Goal: Information Seeking & Learning: Find specific page/section

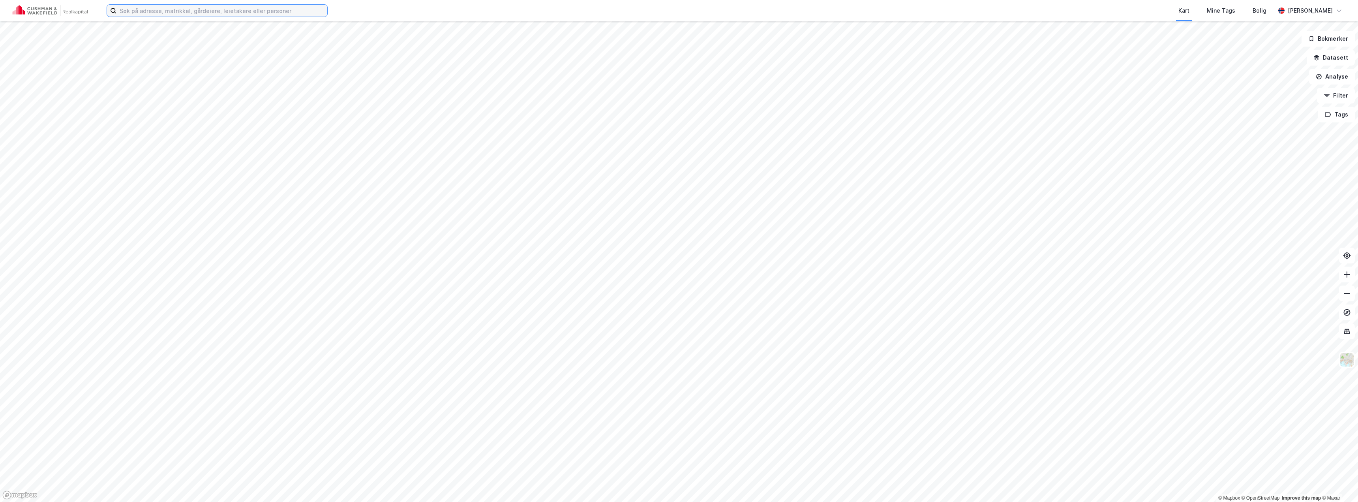
click at [200, 13] on input at bounding box center [221, 11] width 211 height 12
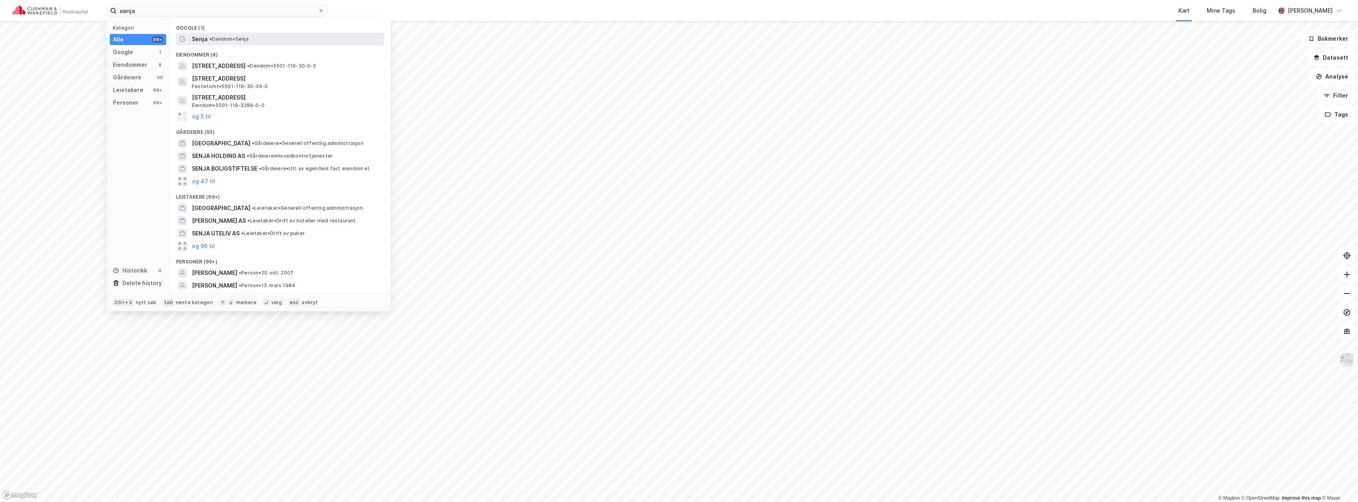
click at [220, 34] on div "Senja • Eiendom • [GEOGRAPHIC_DATA]" at bounding box center [287, 38] width 191 height 9
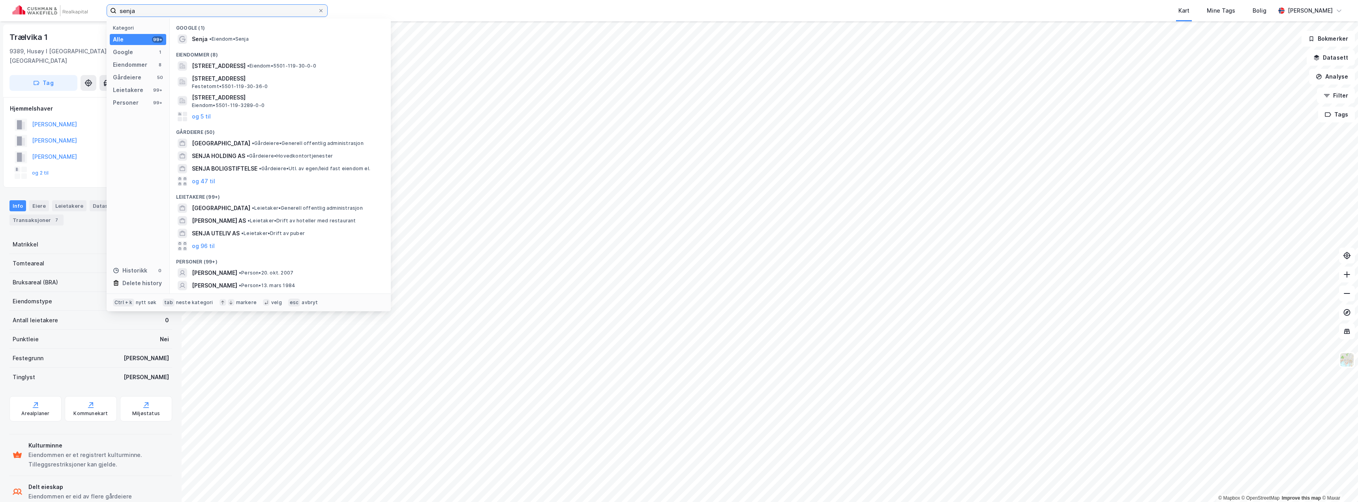
click at [172, 15] on input "senja" at bounding box center [216, 11] width 201 height 12
click at [253, 144] on span "• [PERSON_NAME] offentlig administrasjon" at bounding box center [308, 143] width 112 height 6
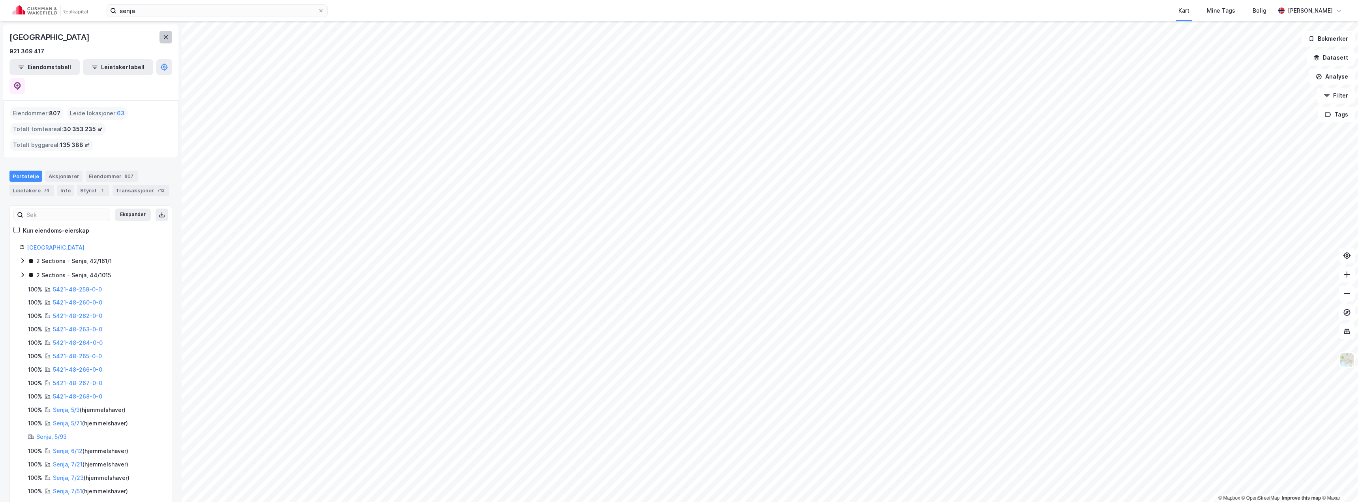
click at [163, 38] on icon at bounding box center [166, 37] width 6 height 6
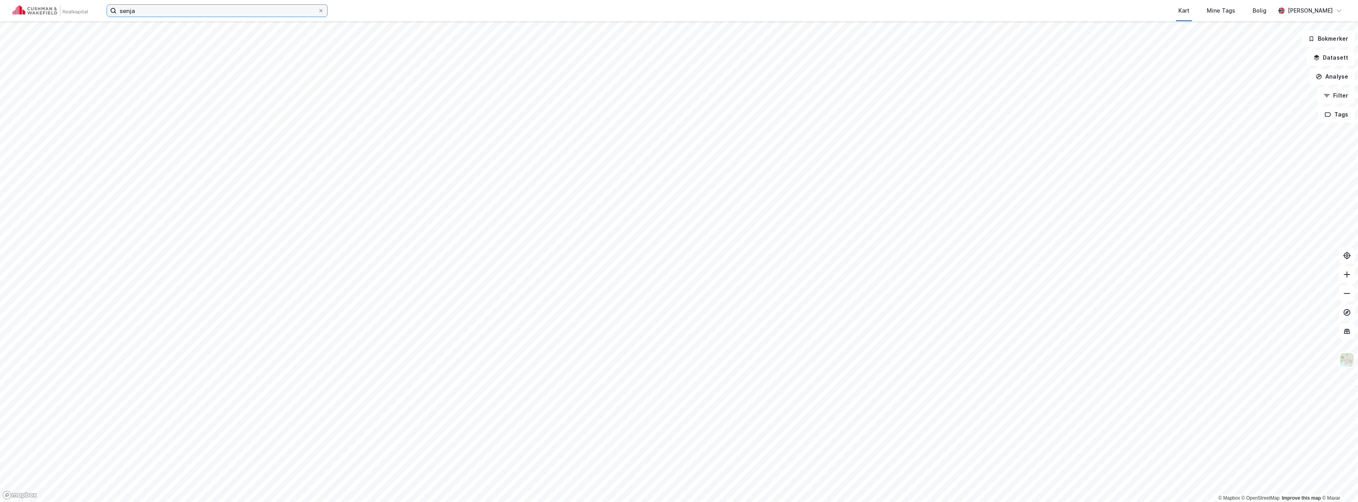
click at [142, 13] on input "senja" at bounding box center [216, 11] width 201 height 12
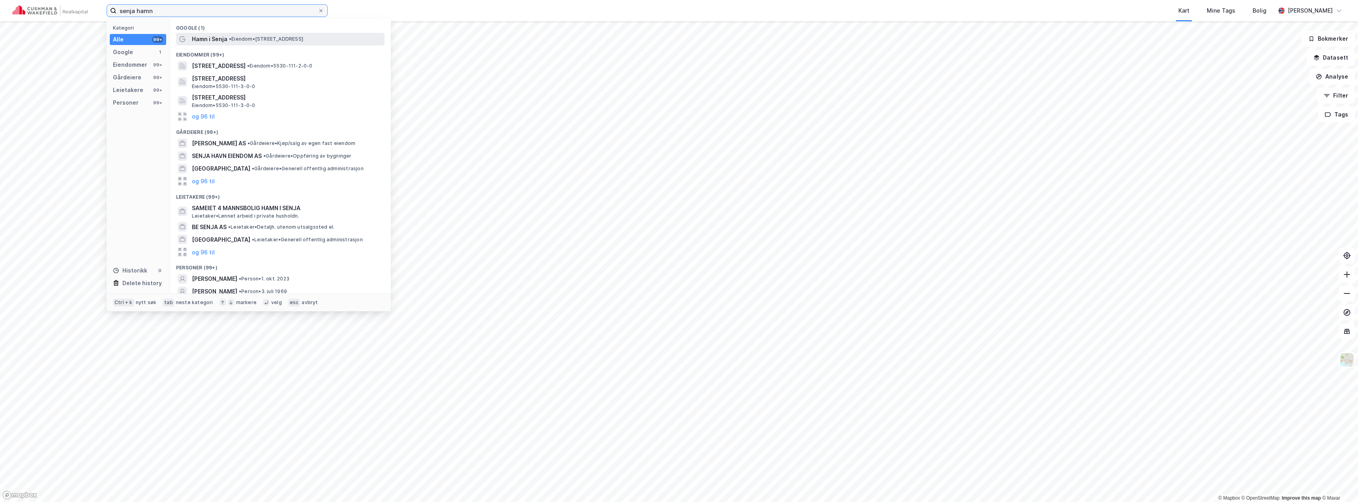
type input "senja hamn"
click at [210, 38] on span "Hamn i Senja" at bounding box center [210, 38] width 36 height 9
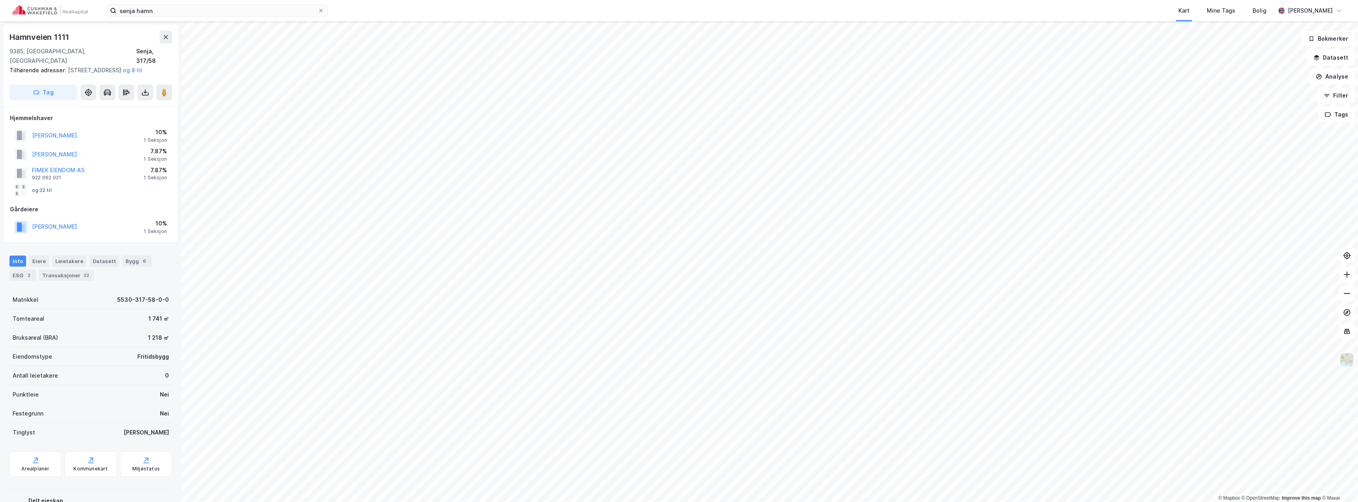
click at [0, 0] on button "og 22 til" at bounding box center [0, 0] width 0 height 0
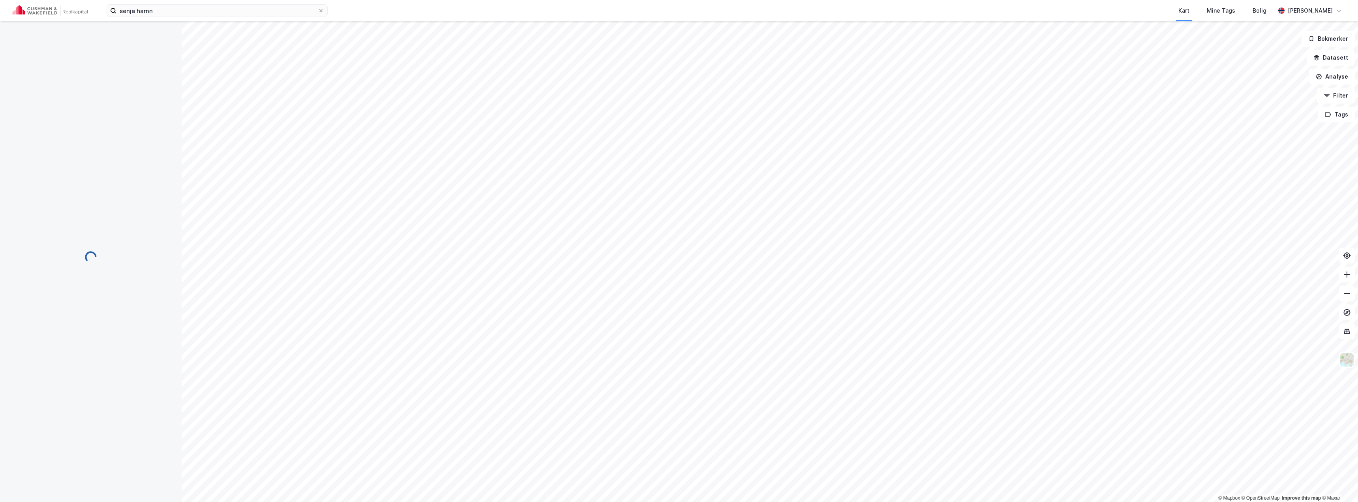
scroll to position [1, 0]
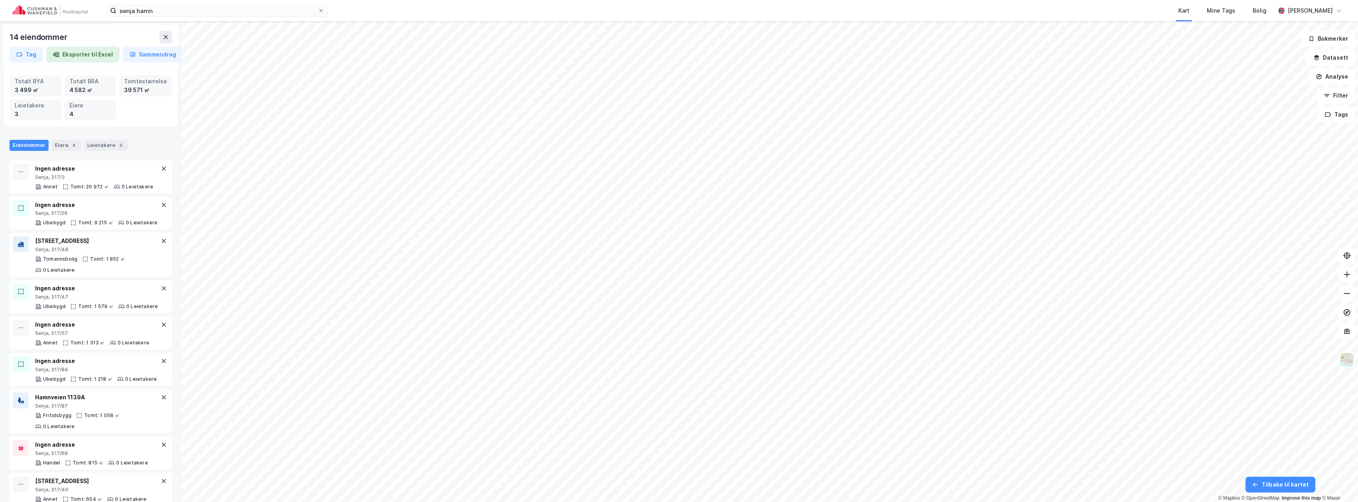
click at [100, 109] on div "Eiere" at bounding box center [90, 105] width 42 height 9
click at [70, 144] on div "4" at bounding box center [74, 145] width 8 height 8
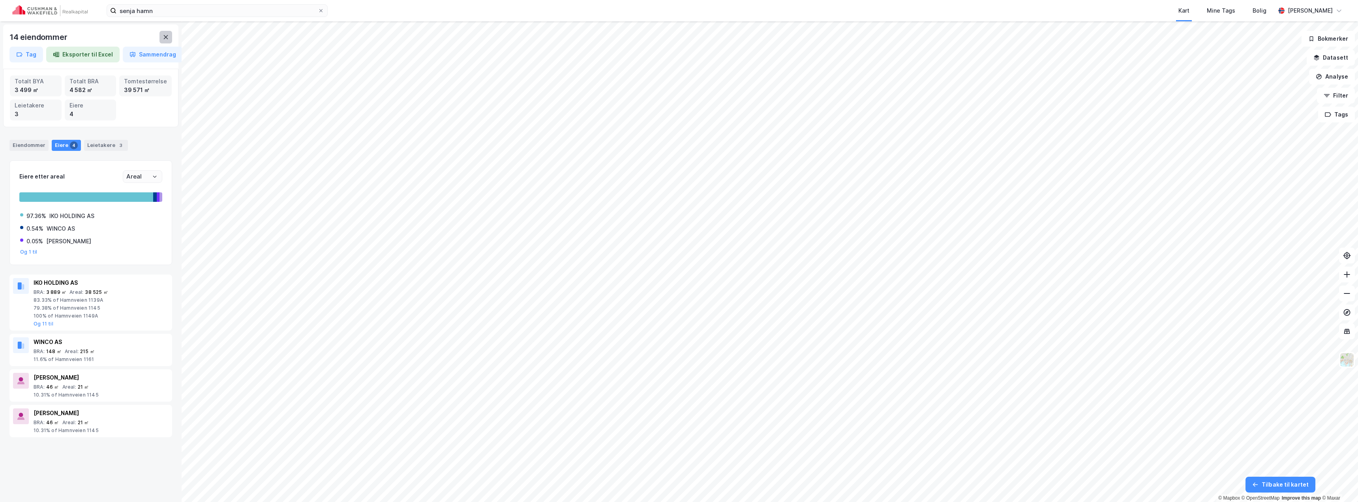
click at [165, 36] on icon at bounding box center [166, 37] width 4 height 4
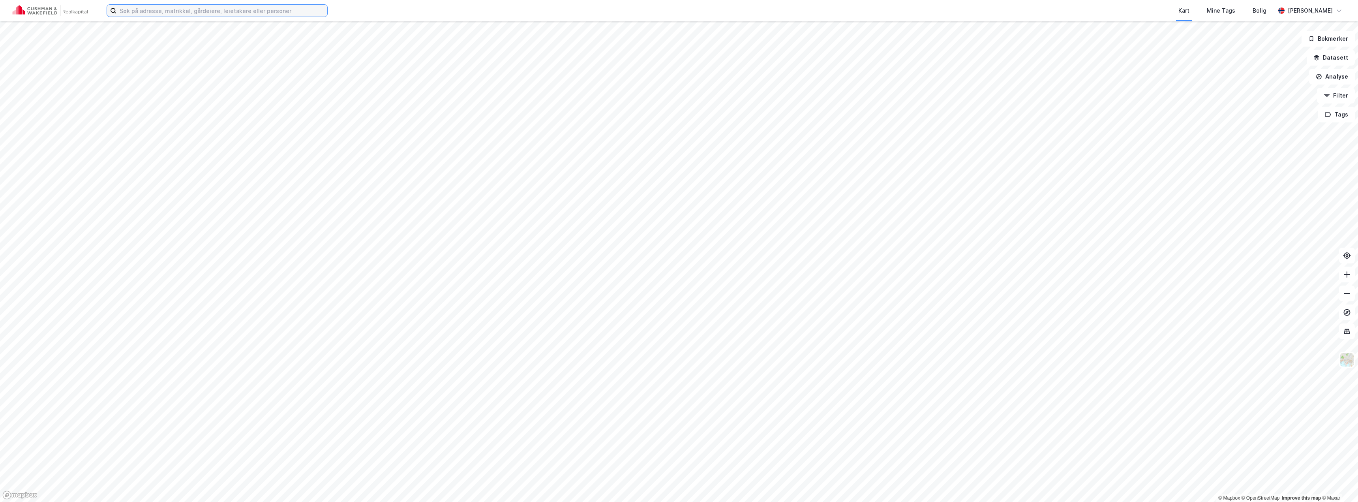
click at [300, 15] on input at bounding box center [221, 11] width 211 height 12
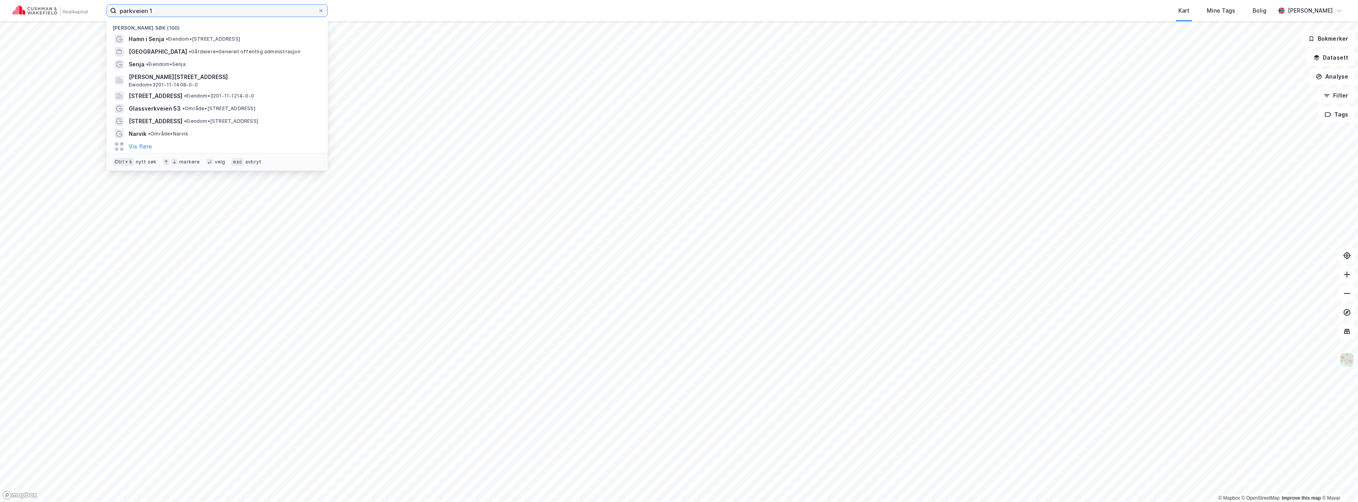
type input "parkveien 1"
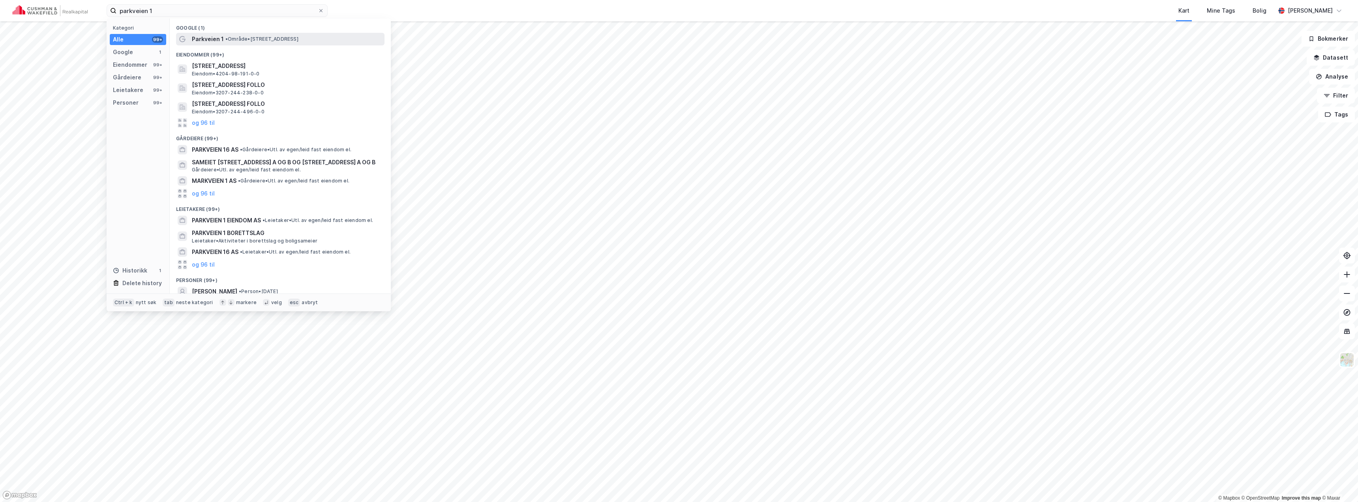
click at [274, 36] on span "• Område • Parkveien 1, 0350 Oslo" at bounding box center [261, 39] width 73 height 6
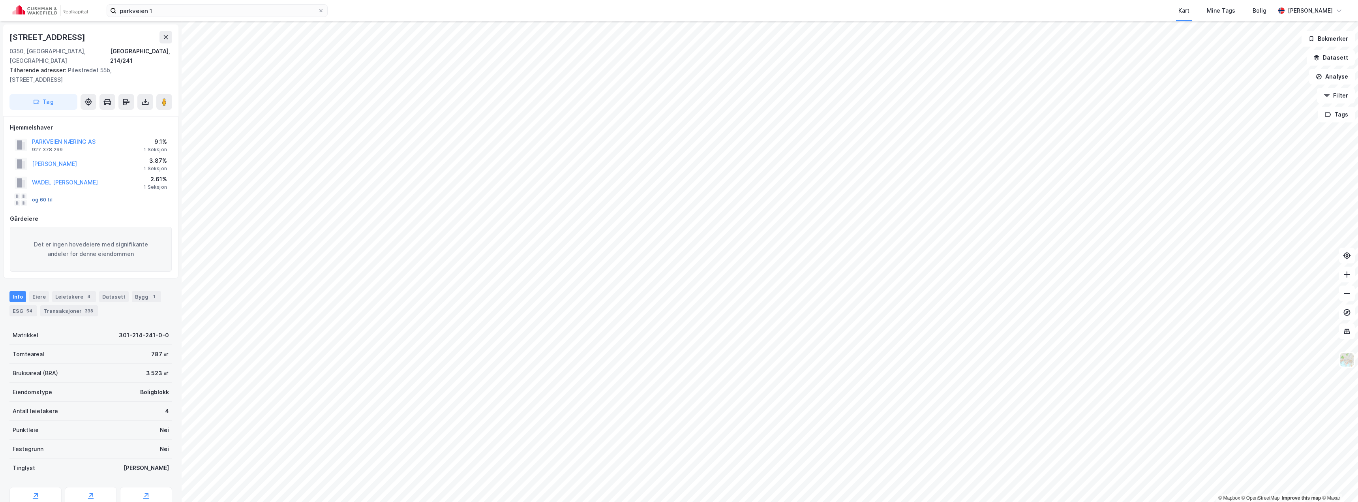
click at [0, 0] on button "og 60 til" at bounding box center [0, 0] width 0 height 0
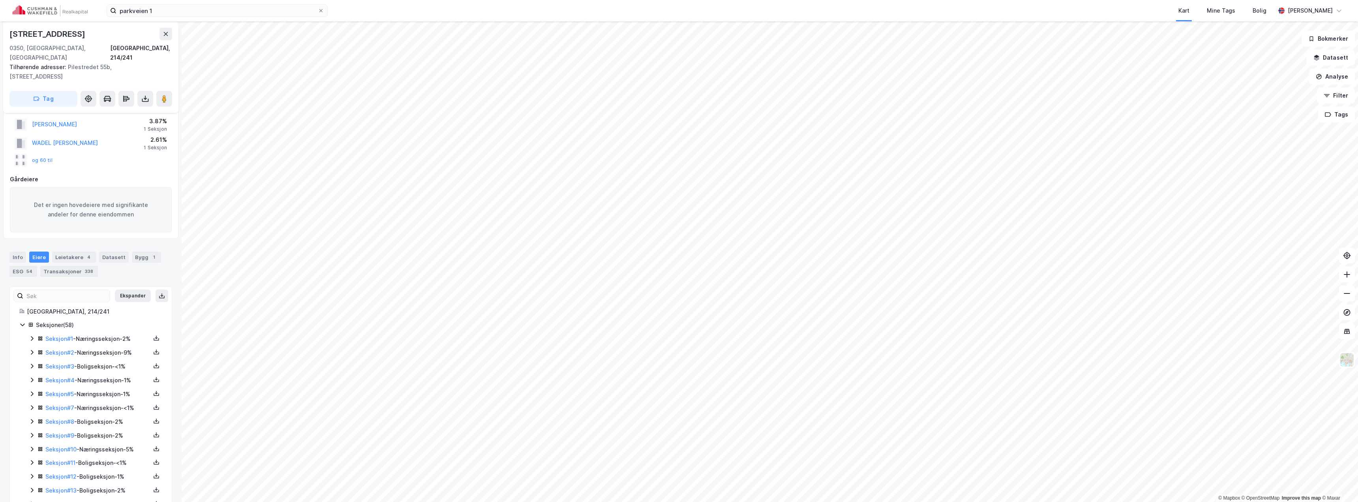
scroll to position [118, 0]
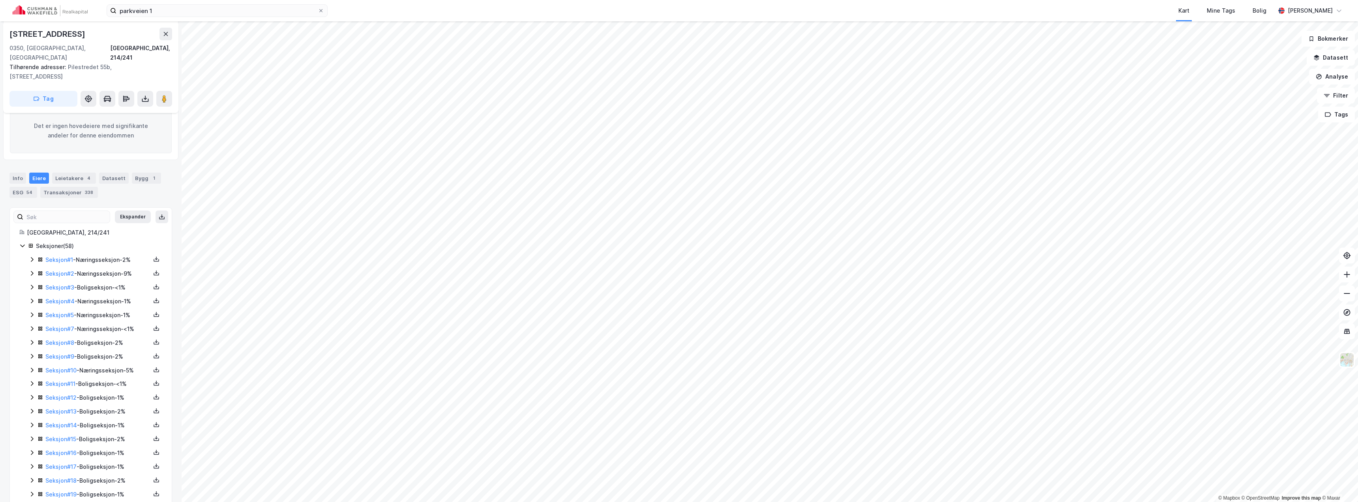
click at [31, 256] on icon at bounding box center [32, 259] width 6 height 6
click at [31, 258] on icon at bounding box center [32, 259] width 4 height 3
click at [32, 256] on icon at bounding box center [32, 259] width 6 height 6
click at [43, 272] on icon at bounding box center [41, 273] width 4 height 3
click at [43, 270] on icon at bounding box center [41, 273] width 6 height 6
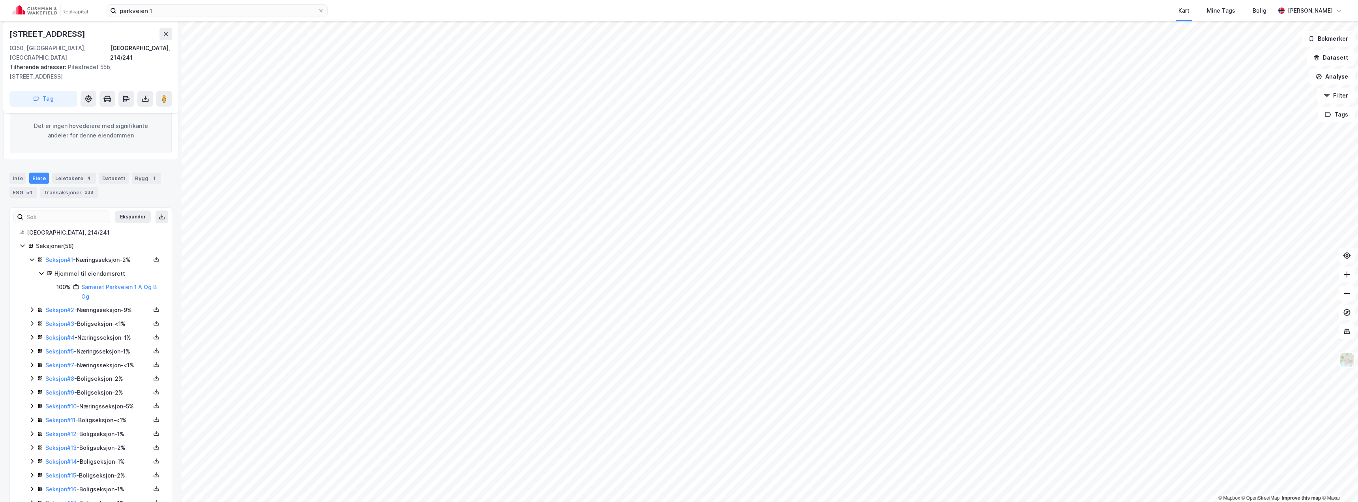
click at [30, 256] on icon at bounding box center [32, 259] width 6 height 6
click at [32, 270] on icon at bounding box center [32, 273] width 6 height 6
click at [32, 272] on icon at bounding box center [32, 273] width 4 height 3
click at [32, 285] on icon at bounding box center [32, 287] width 2 height 5
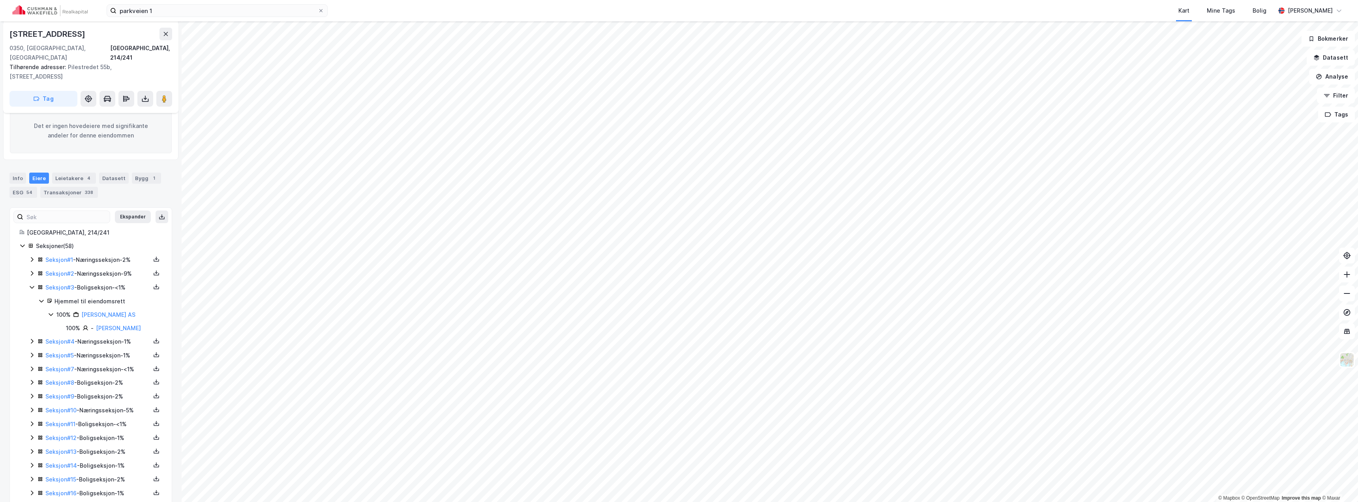
click at [32, 284] on icon at bounding box center [32, 287] width 6 height 6
click at [32, 298] on icon at bounding box center [32, 300] width 2 height 5
click at [32, 298] on icon at bounding box center [32, 301] width 6 height 6
click at [31, 311] on icon at bounding box center [32, 314] width 6 height 6
click at [30, 298] on icon at bounding box center [32, 301] width 6 height 6
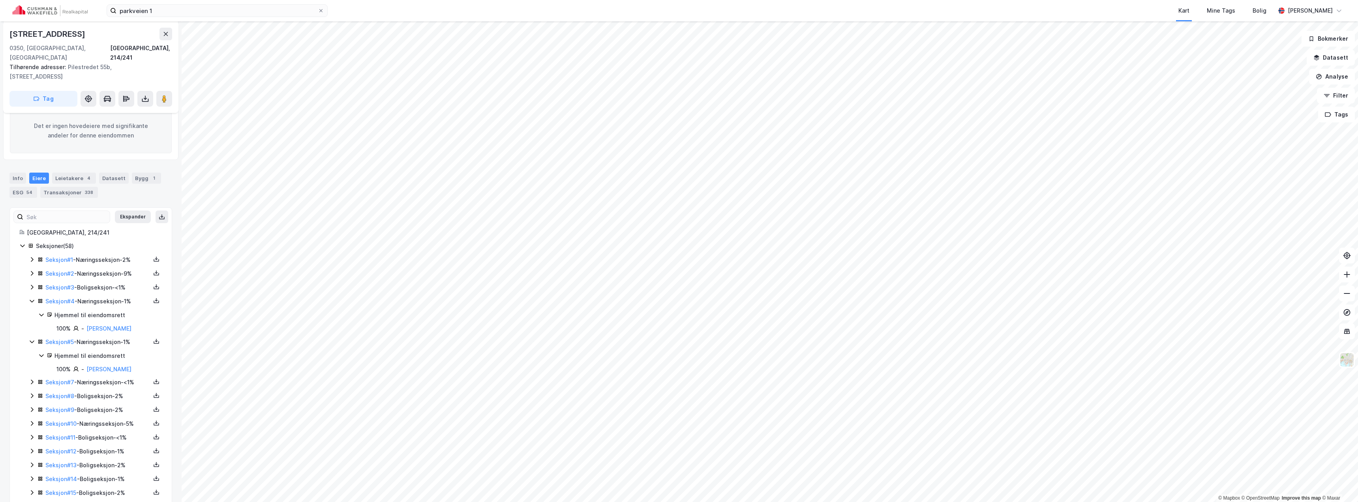
click at [30, 298] on icon at bounding box center [32, 301] width 6 height 6
click at [31, 311] on icon at bounding box center [32, 314] width 6 height 6
click at [32, 325] on icon at bounding box center [32, 328] width 6 height 6
click at [32, 339] on icon at bounding box center [32, 342] width 6 height 6
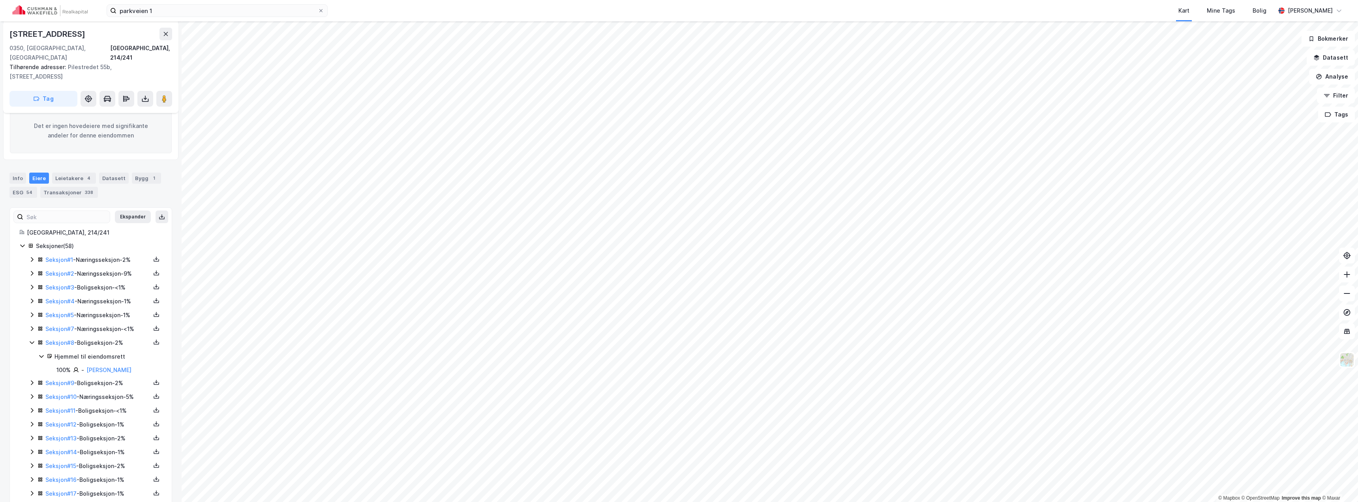
click at [32, 339] on icon at bounding box center [32, 342] width 6 height 6
click at [31, 353] on icon at bounding box center [32, 356] width 6 height 6
click at [32, 367] on icon at bounding box center [32, 370] width 6 height 6
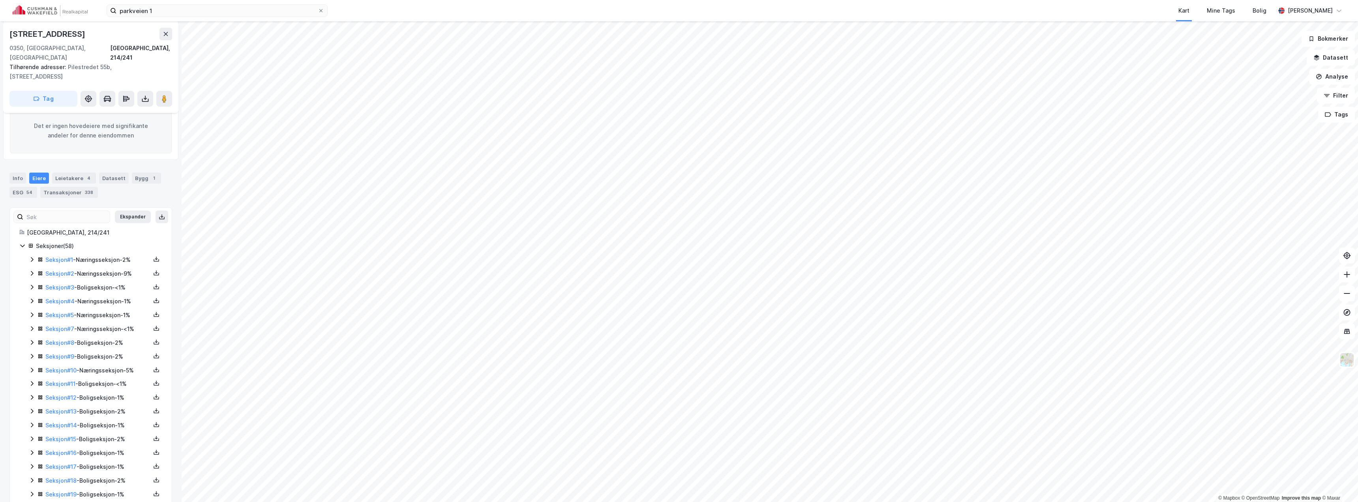
click at [32, 380] on icon at bounding box center [32, 383] width 6 height 6
click at [33, 394] on icon at bounding box center [32, 397] width 6 height 6
click at [32, 407] on div "Seksjon # 13 - Boligseksjon - 2%" at bounding box center [95, 412] width 133 height 10
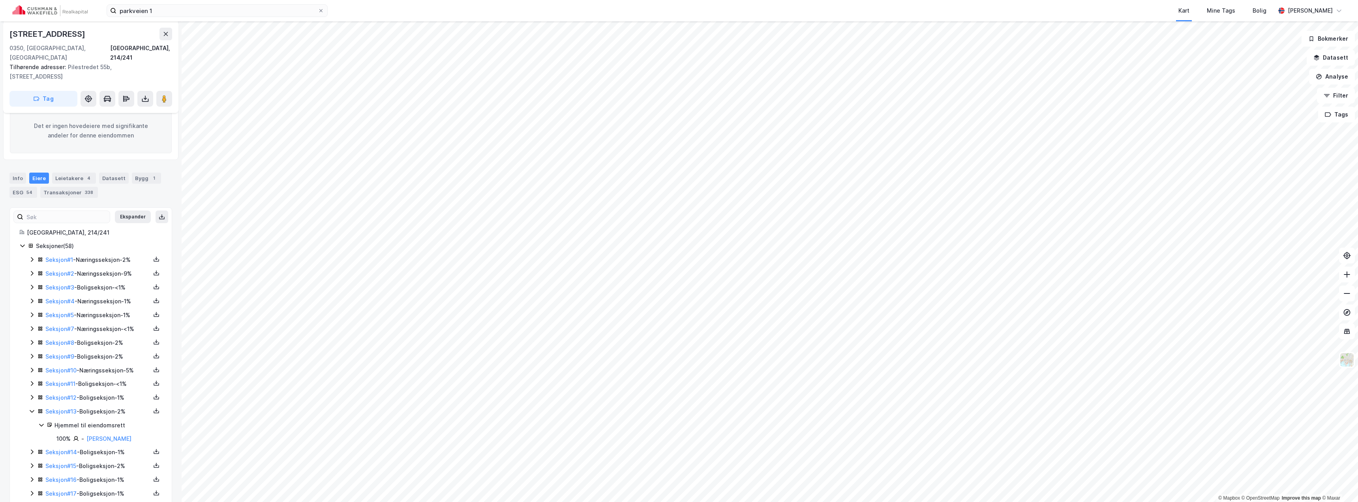
click at [32, 408] on icon at bounding box center [32, 411] width 6 height 6
click at [32, 423] on icon at bounding box center [32, 425] width 2 height 5
click at [32, 422] on icon at bounding box center [32, 425] width 6 height 6
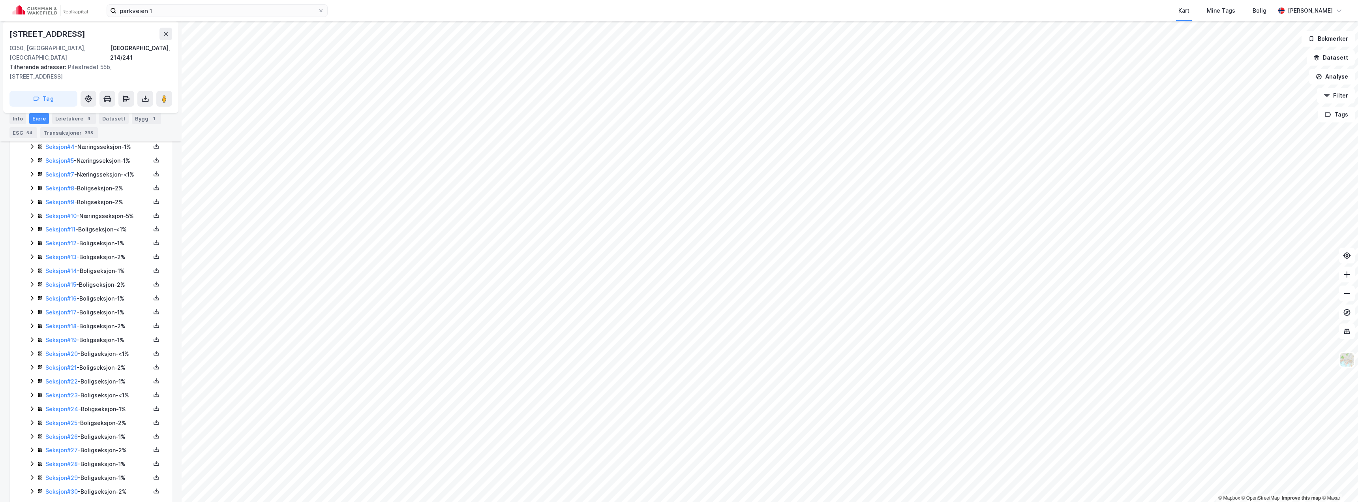
scroll to position [276, 0]
click at [34, 277] on icon at bounding box center [32, 280] width 6 height 6
click at [33, 279] on icon at bounding box center [32, 280] width 4 height 3
click at [32, 291] on icon at bounding box center [32, 294] width 6 height 6
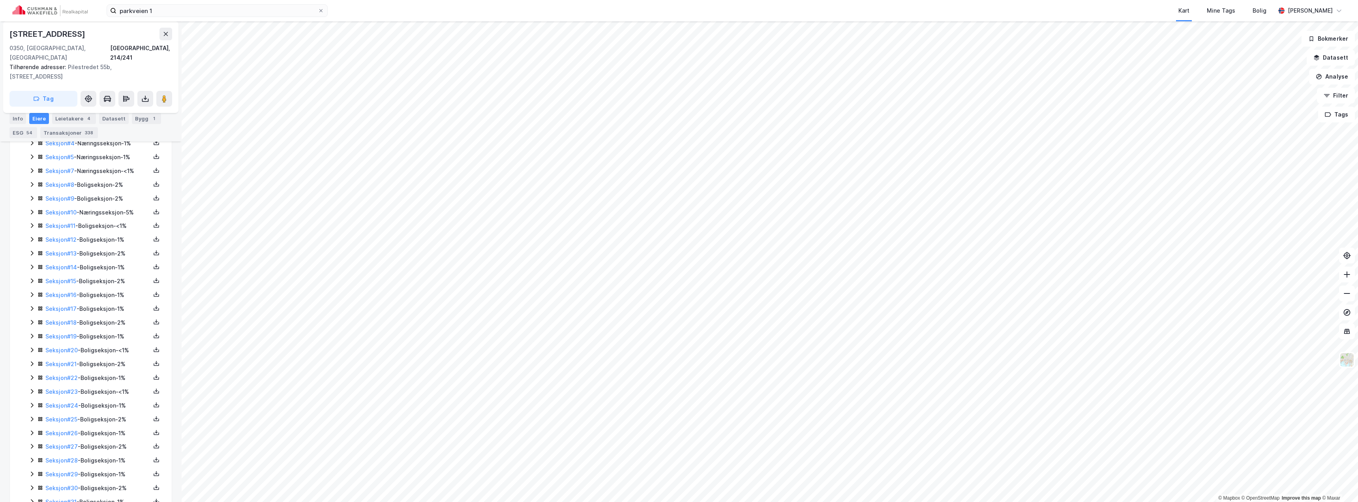
click at [32, 305] on icon at bounding box center [32, 308] width 6 height 6
click at [32, 318] on div "Seksjon # 18 - Boligseksjon - 2%" at bounding box center [95, 323] width 133 height 10
click at [32, 319] on icon at bounding box center [32, 322] width 6 height 6
click at [30, 333] on icon at bounding box center [32, 336] width 6 height 6
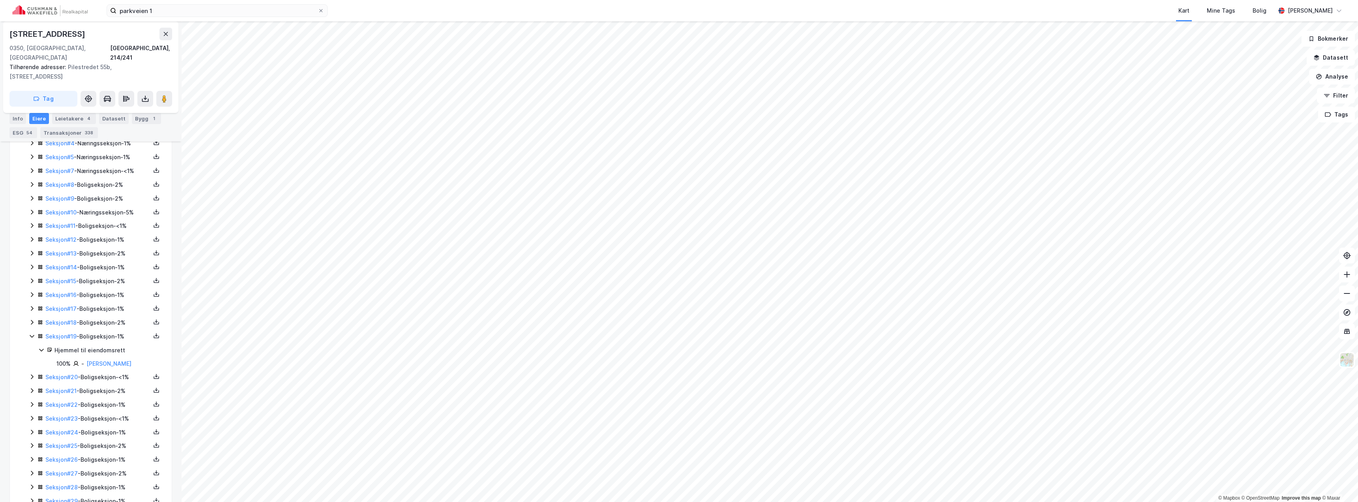
click at [30, 333] on icon at bounding box center [32, 336] width 6 height 6
click at [30, 347] on icon at bounding box center [32, 350] width 6 height 6
click at [30, 349] on icon at bounding box center [32, 350] width 4 height 3
click at [31, 360] on icon at bounding box center [32, 363] width 6 height 6
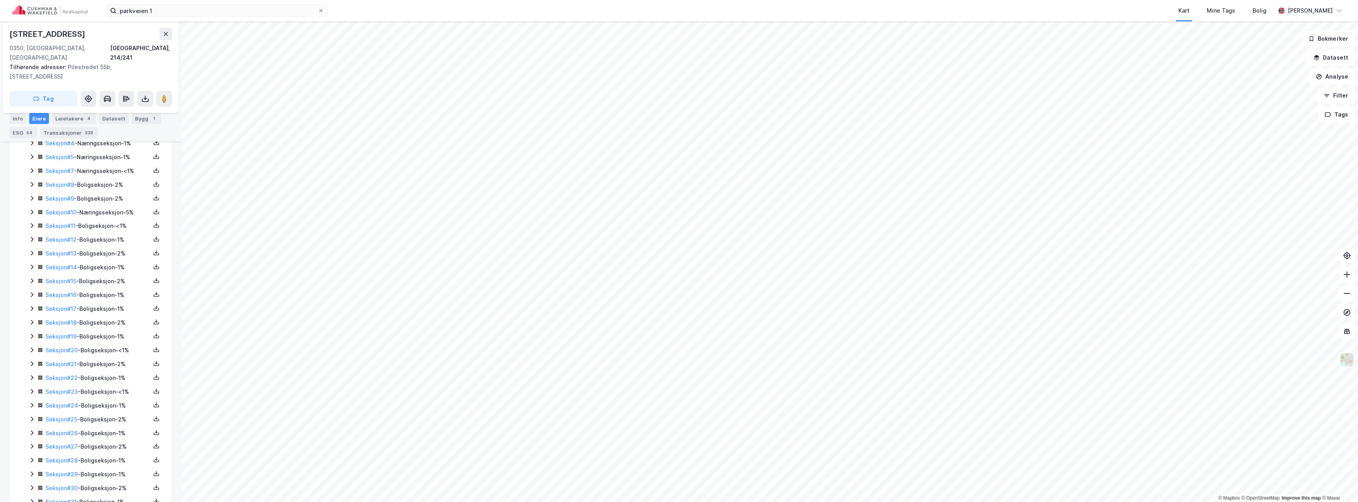
click at [33, 374] on icon at bounding box center [32, 377] width 6 height 6
click at [32, 374] on icon at bounding box center [32, 377] width 6 height 6
click at [32, 389] on icon at bounding box center [32, 391] width 2 height 5
click at [32, 388] on icon at bounding box center [32, 391] width 6 height 6
click at [31, 402] on icon at bounding box center [32, 405] width 6 height 6
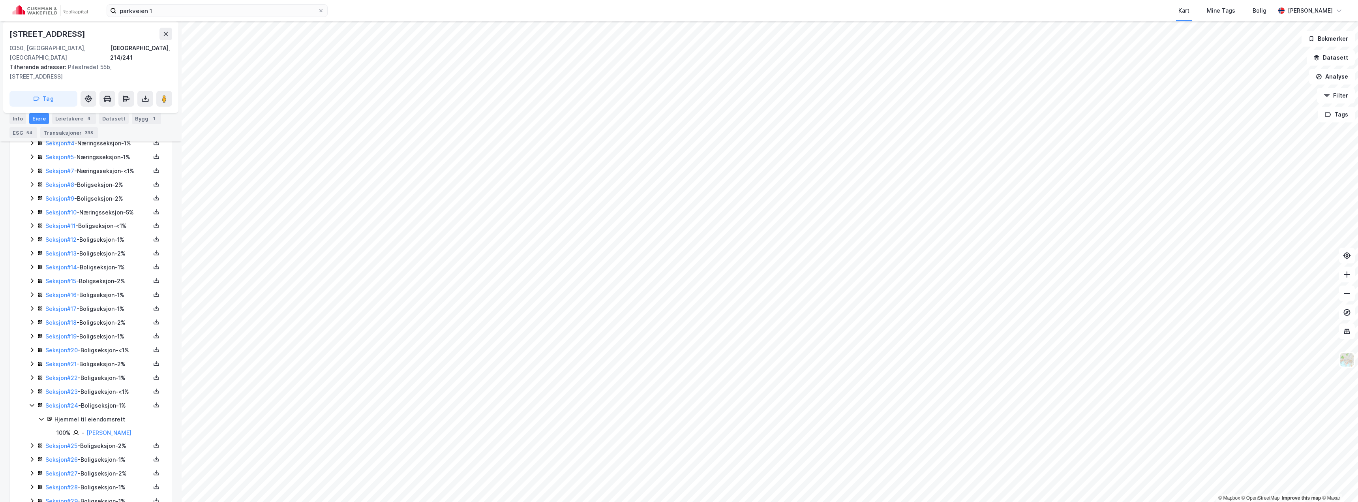
click at [31, 404] on icon at bounding box center [32, 405] width 4 height 3
click at [30, 416] on icon at bounding box center [32, 419] width 6 height 6
click at [30, 418] on icon at bounding box center [32, 419] width 4 height 3
click at [32, 429] on icon at bounding box center [32, 432] width 6 height 6
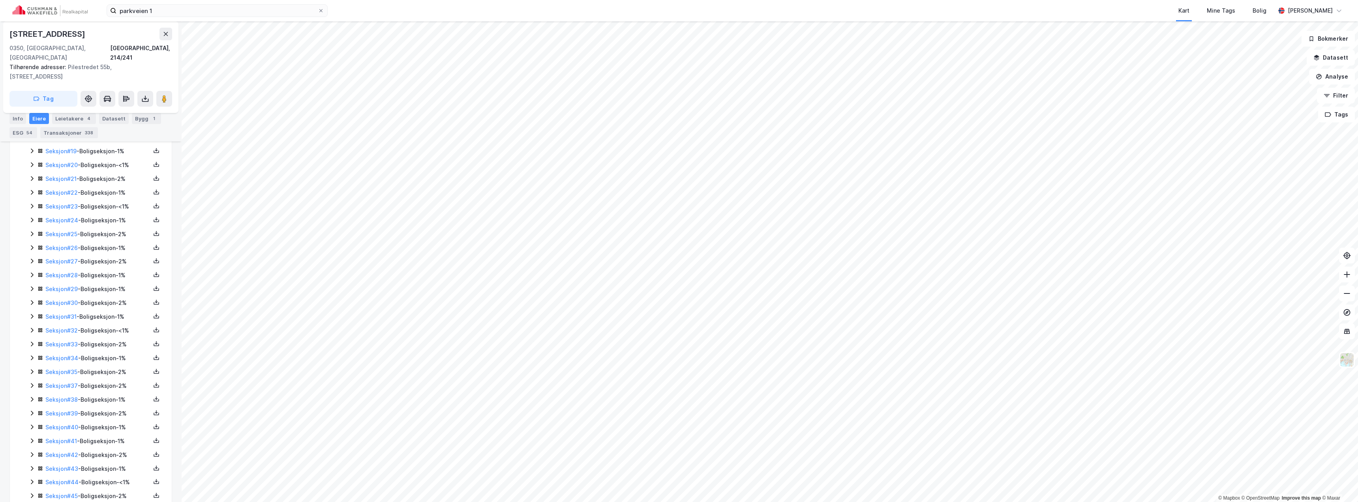
scroll to position [474, 0]
click at [30, 246] on icon at bounding box center [32, 249] width 6 height 6
click at [31, 259] on icon at bounding box center [32, 262] width 6 height 6
click at [31, 262] on icon at bounding box center [32, 263] width 4 height 3
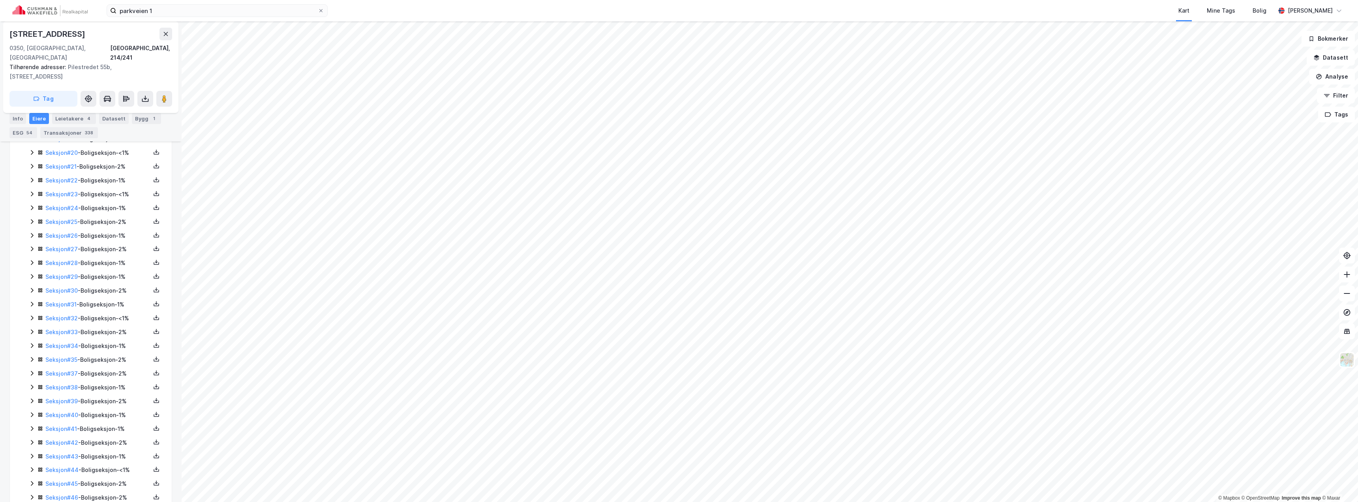
click at [33, 274] on icon at bounding box center [32, 276] width 2 height 5
click at [33, 275] on icon at bounding box center [32, 276] width 4 height 3
click at [32, 288] on icon at bounding box center [32, 290] width 2 height 5
click at [32, 287] on icon at bounding box center [32, 290] width 6 height 6
click at [33, 301] on icon at bounding box center [32, 304] width 6 height 6
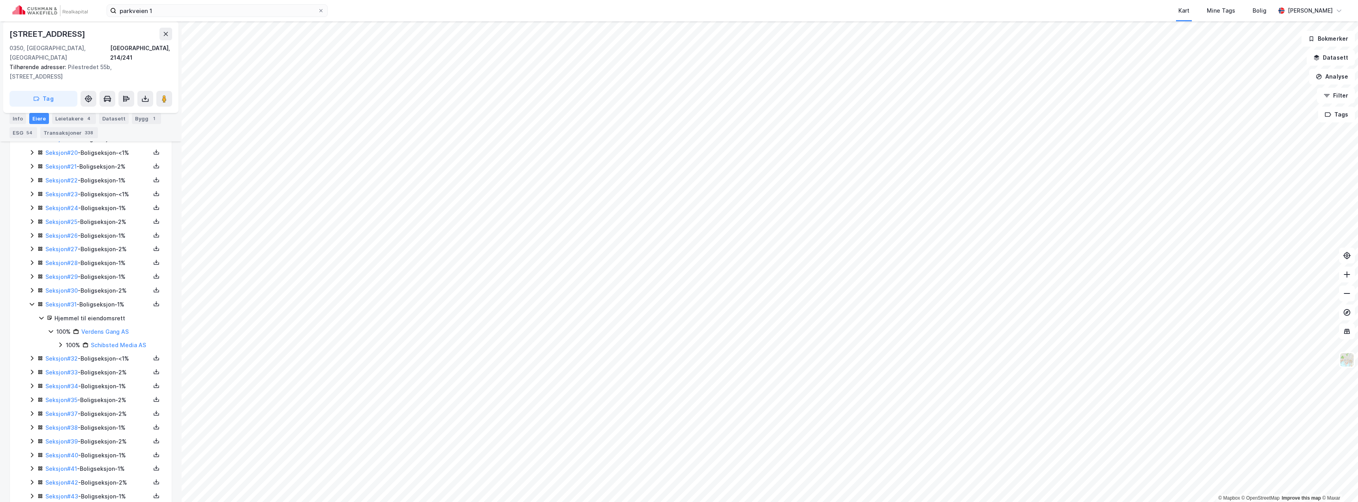
click at [33, 301] on icon at bounding box center [32, 304] width 6 height 6
click at [32, 315] on icon at bounding box center [32, 318] width 6 height 6
click at [31, 328] on icon at bounding box center [32, 331] width 6 height 6
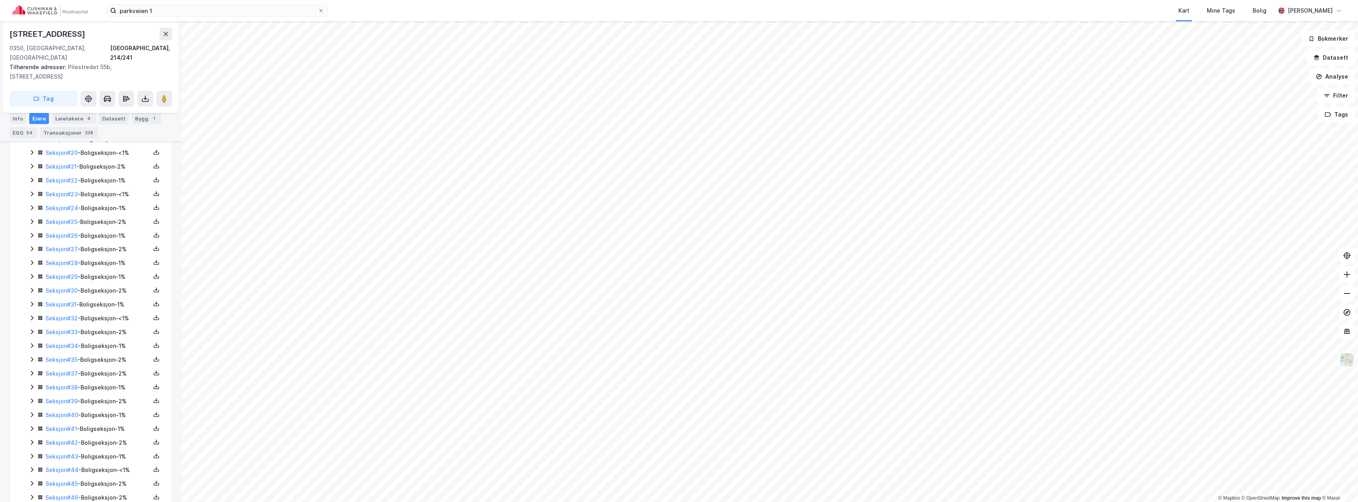
click at [32, 342] on icon at bounding box center [32, 345] width 6 height 6
click at [31, 356] on icon at bounding box center [32, 359] width 6 height 6
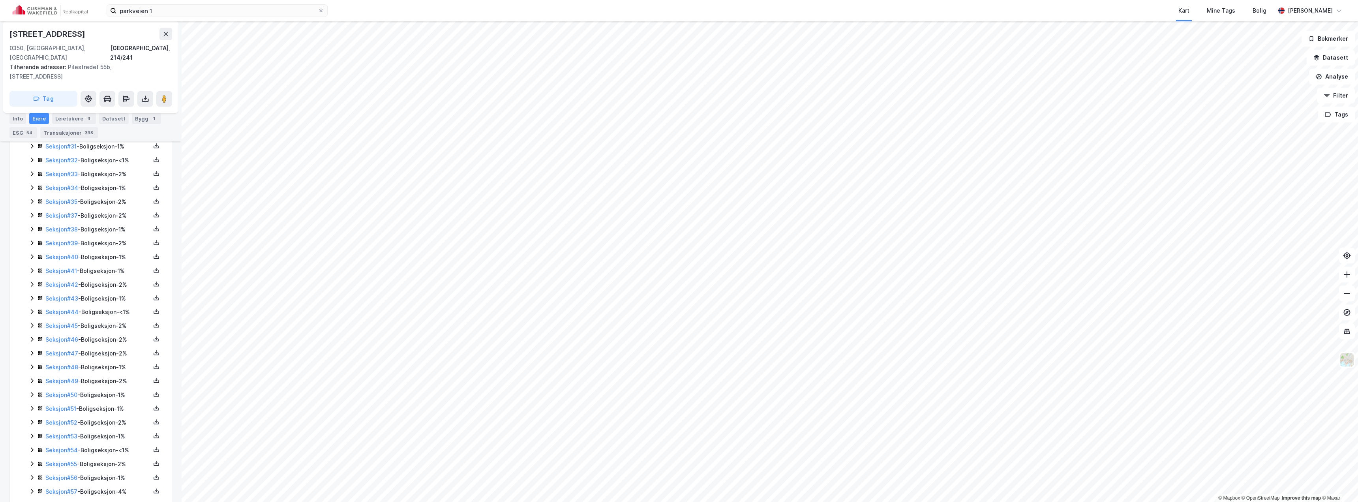
click at [29, 212] on icon at bounding box center [32, 215] width 6 height 6
click at [30, 212] on icon at bounding box center [32, 215] width 6 height 6
click at [31, 227] on icon at bounding box center [32, 229] width 2 height 5
click at [31, 226] on icon at bounding box center [32, 229] width 6 height 6
click at [32, 240] on icon at bounding box center [32, 242] width 2 height 5
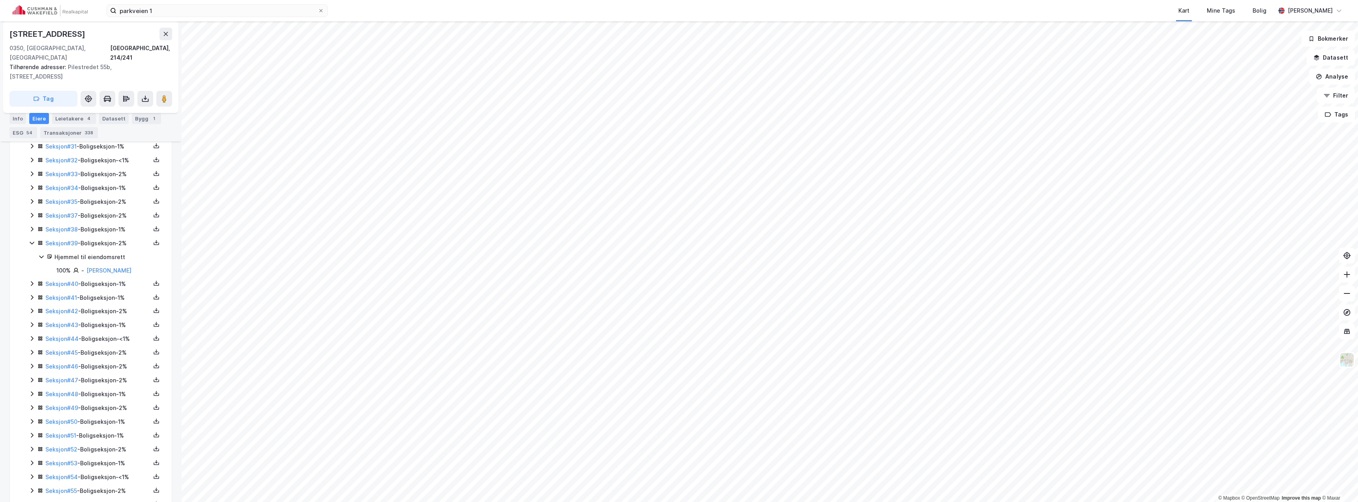
click at [32, 240] on icon at bounding box center [32, 243] width 6 height 6
click at [32, 253] on icon at bounding box center [32, 256] width 6 height 6
click at [32, 267] on icon at bounding box center [32, 270] width 6 height 6
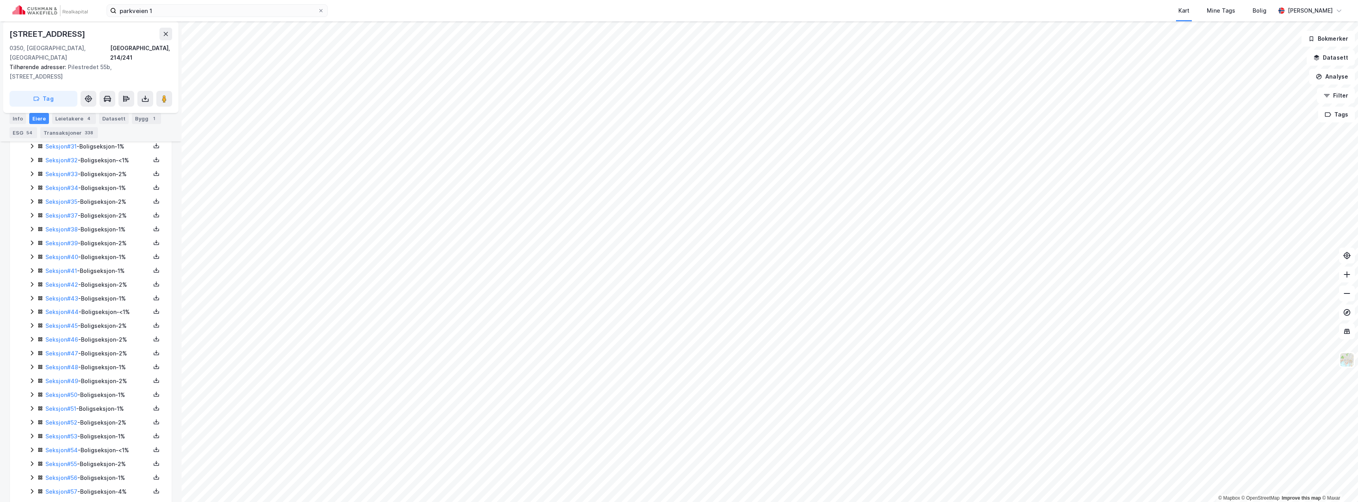
click at [32, 282] on icon at bounding box center [32, 284] width 2 height 5
click at [32, 281] on icon at bounding box center [32, 284] width 6 height 6
click at [32, 296] on icon at bounding box center [32, 298] width 2 height 5
click at [32, 295] on icon at bounding box center [32, 298] width 6 height 6
click at [31, 308] on icon at bounding box center [32, 311] width 6 height 6
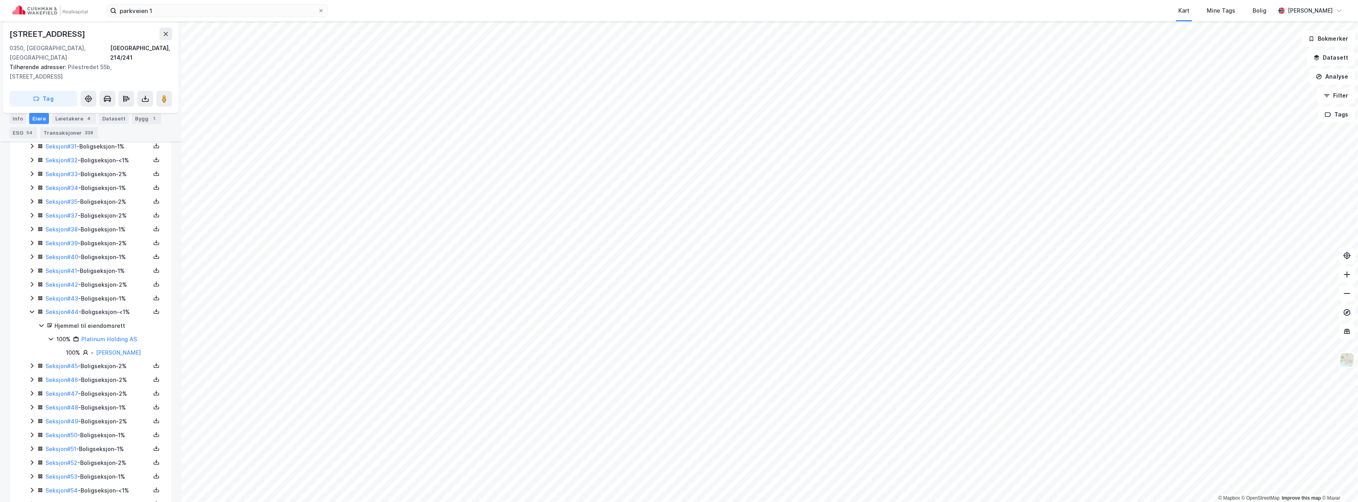
click at [31, 311] on icon at bounding box center [32, 312] width 4 height 3
click at [30, 321] on div "Seksjon # 45 - Boligseksjon - 2%" at bounding box center [95, 326] width 133 height 10
click at [30, 322] on icon at bounding box center [32, 325] width 6 height 6
click at [32, 290] on icon at bounding box center [32, 293] width 6 height 6
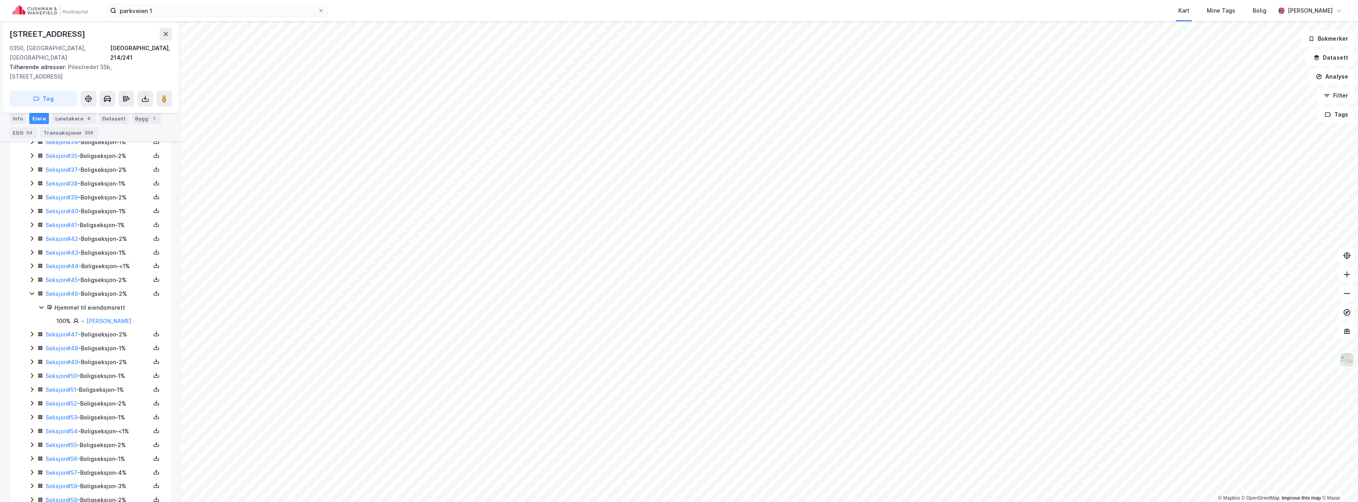
click at [32, 290] on icon at bounding box center [32, 293] width 6 height 6
click at [30, 304] on icon at bounding box center [32, 307] width 6 height 6
click at [31, 318] on icon at bounding box center [32, 321] width 6 height 6
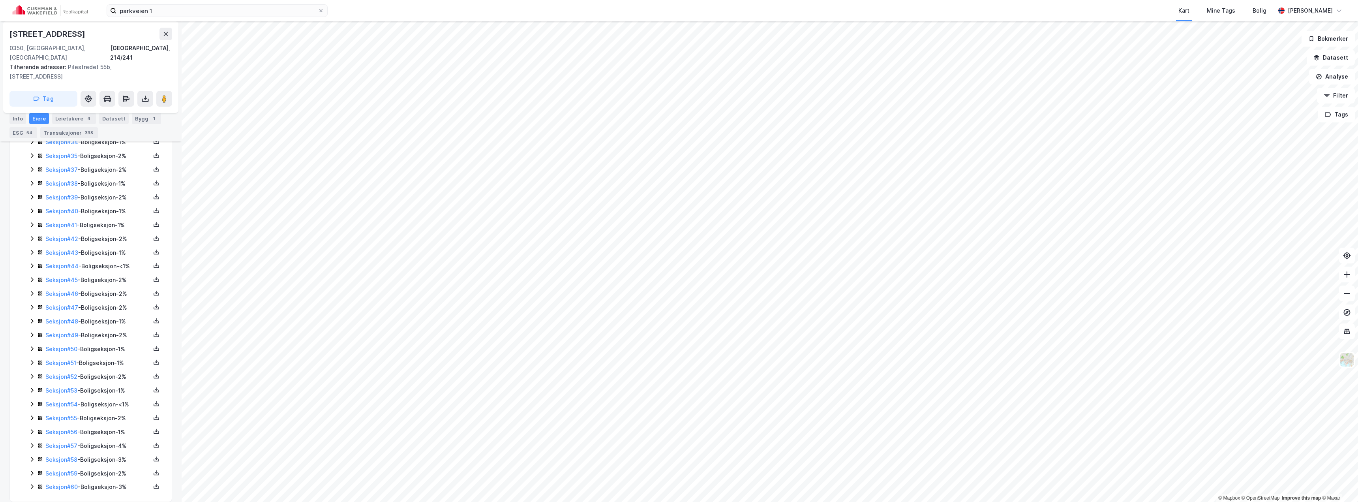
click at [32, 332] on icon at bounding box center [32, 335] width 6 height 6
click at [32, 345] on icon at bounding box center [32, 348] width 6 height 6
click at [32, 360] on icon at bounding box center [32, 362] width 2 height 5
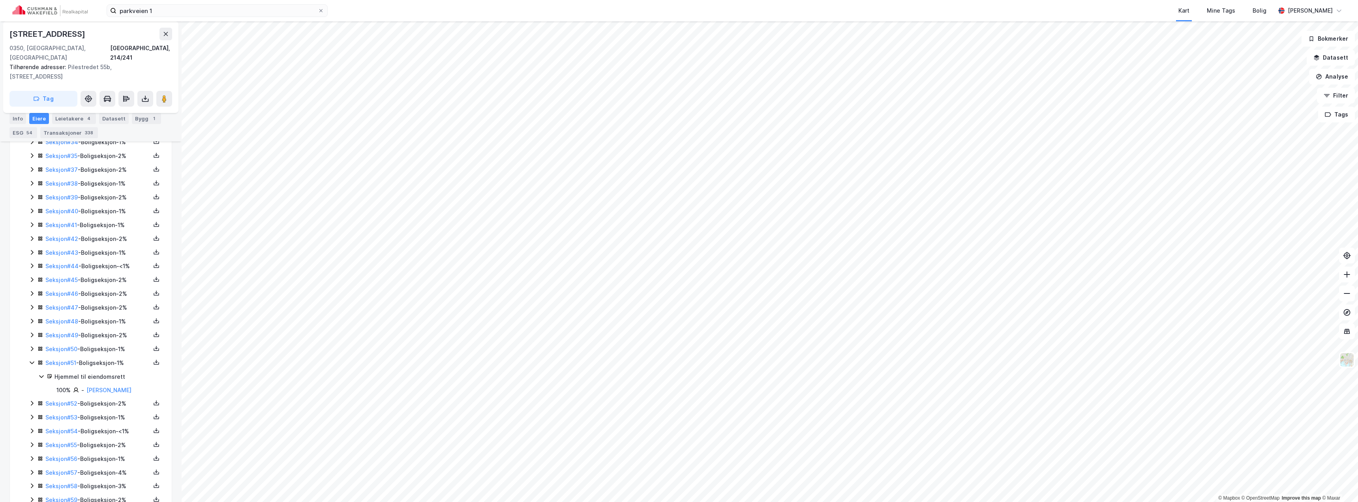
click at [32, 359] on icon at bounding box center [32, 362] width 6 height 6
click at [32, 373] on icon at bounding box center [32, 376] width 6 height 6
click at [31, 386] on div "Seksjon # 53 - Boligseksjon - 1%" at bounding box center [95, 391] width 133 height 10
click at [31, 387] on icon at bounding box center [32, 390] width 6 height 6
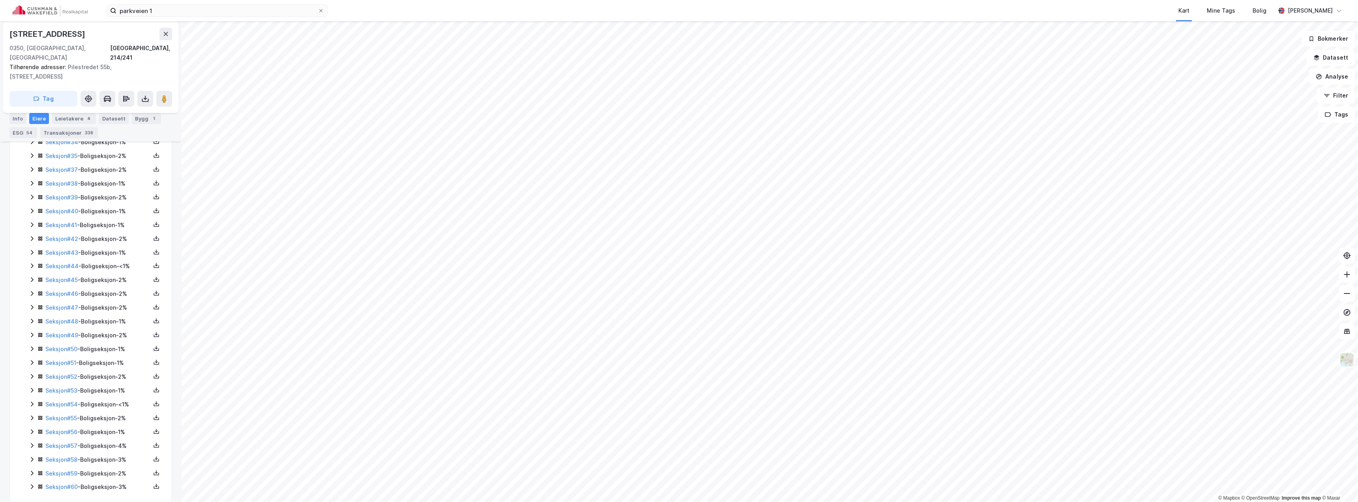
click at [30, 401] on icon at bounding box center [32, 404] width 6 height 6
click at [31, 414] on icon at bounding box center [32, 417] width 6 height 6
click at [31, 428] on icon at bounding box center [32, 431] width 6 height 6
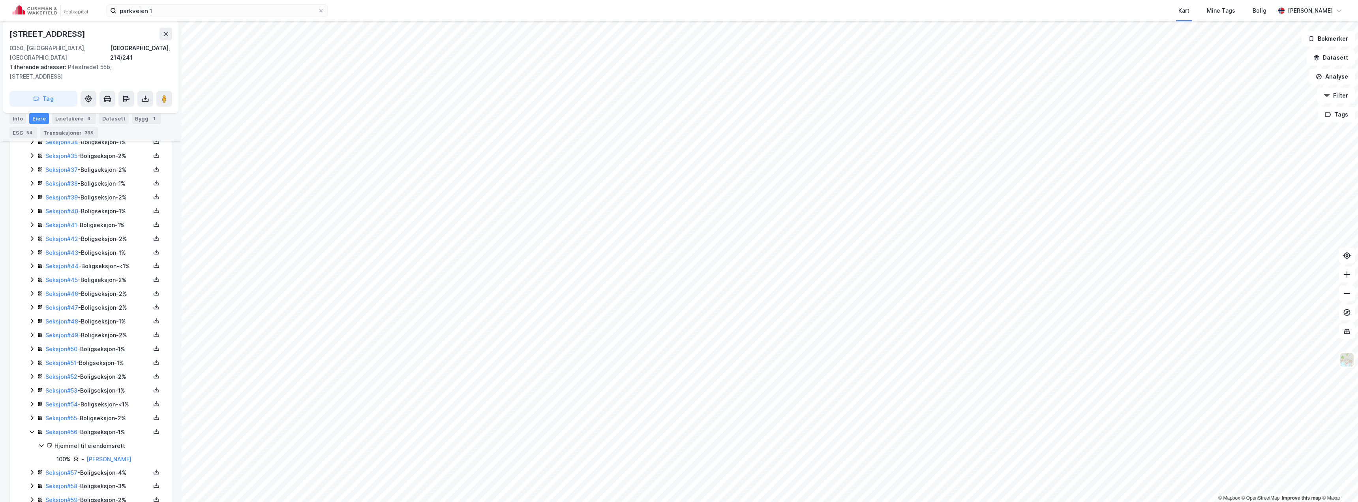
click at [32, 428] on icon at bounding box center [32, 431] width 6 height 6
click at [32, 442] on icon at bounding box center [32, 445] width 6 height 6
click at [33, 456] on icon at bounding box center [32, 459] width 6 height 6
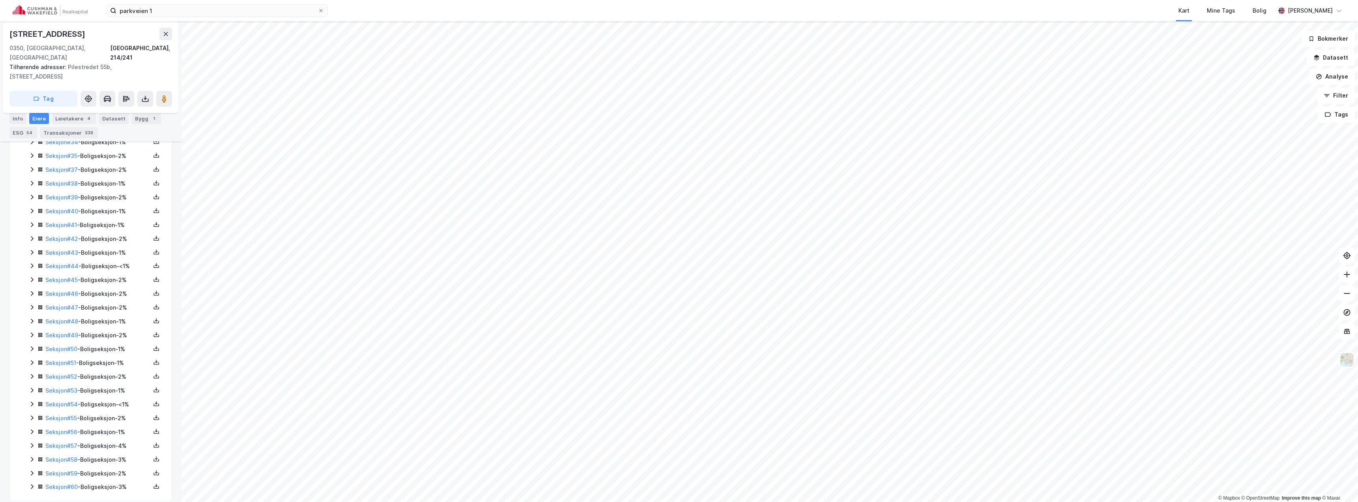
click at [32, 470] on icon at bounding box center [32, 473] width 6 height 6
click at [32, 483] on icon at bounding box center [32, 486] width 6 height 6
click at [31, 444] on icon at bounding box center [32, 447] width 6 height 6
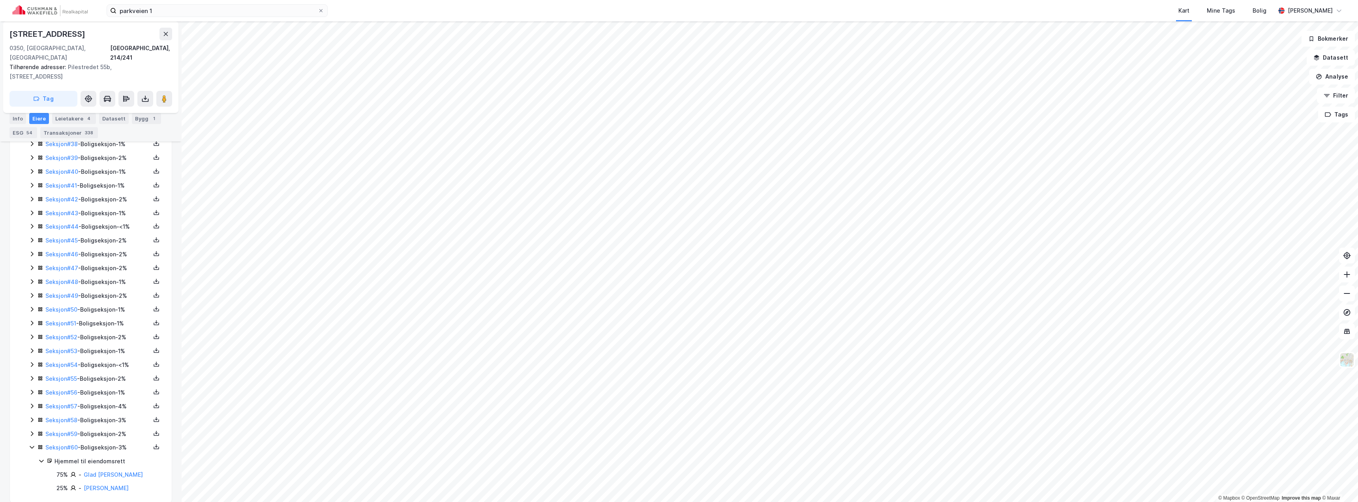
scroll to position [677, 0]
